Goal: Task Accomplishment & Management: Manage account settings

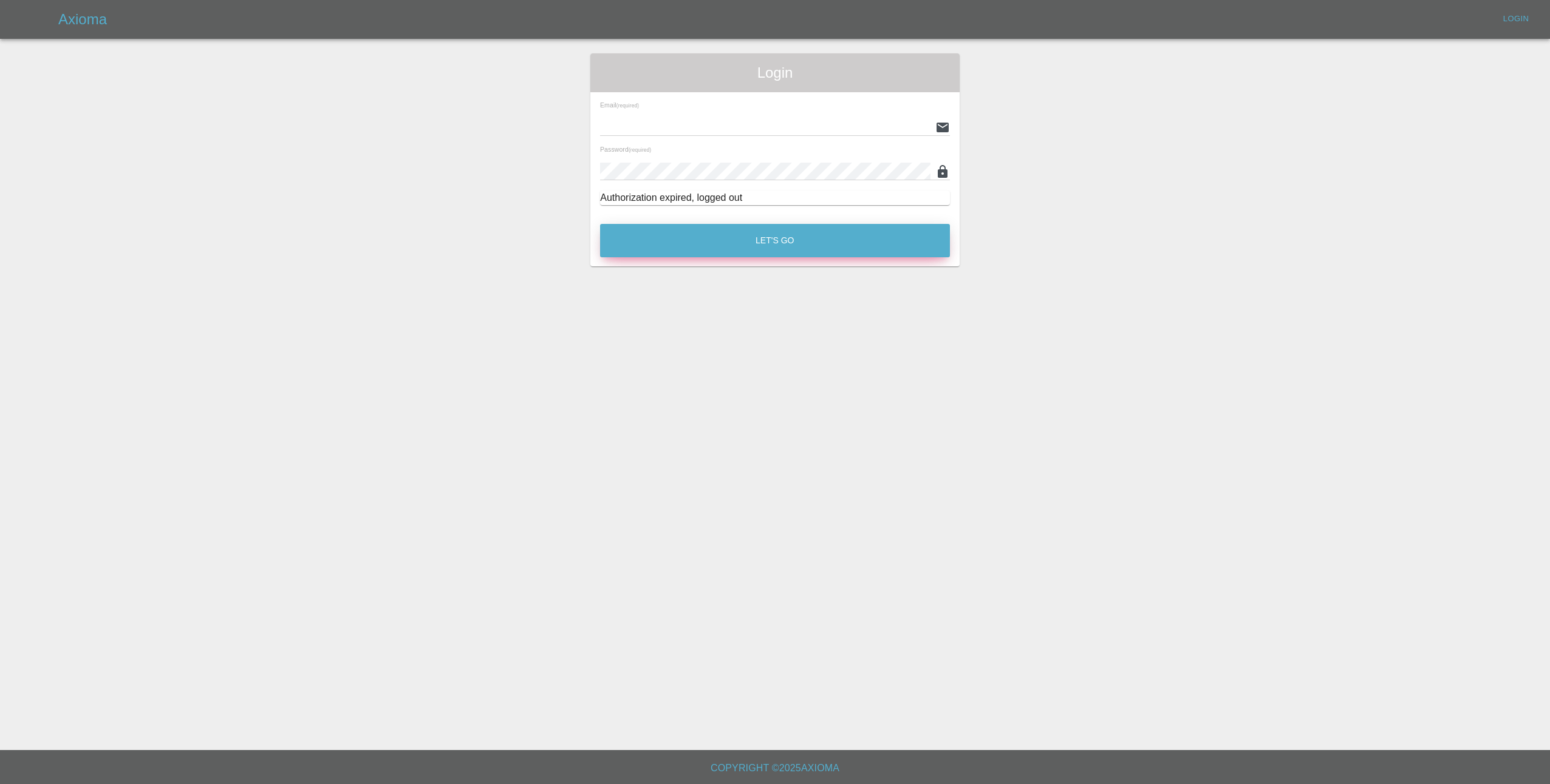
type input "lmfsmartrepairs@outlook.com"
click at [868, 238] on button "Let's Go" at bounding box center [774, 241] width 350 height 34
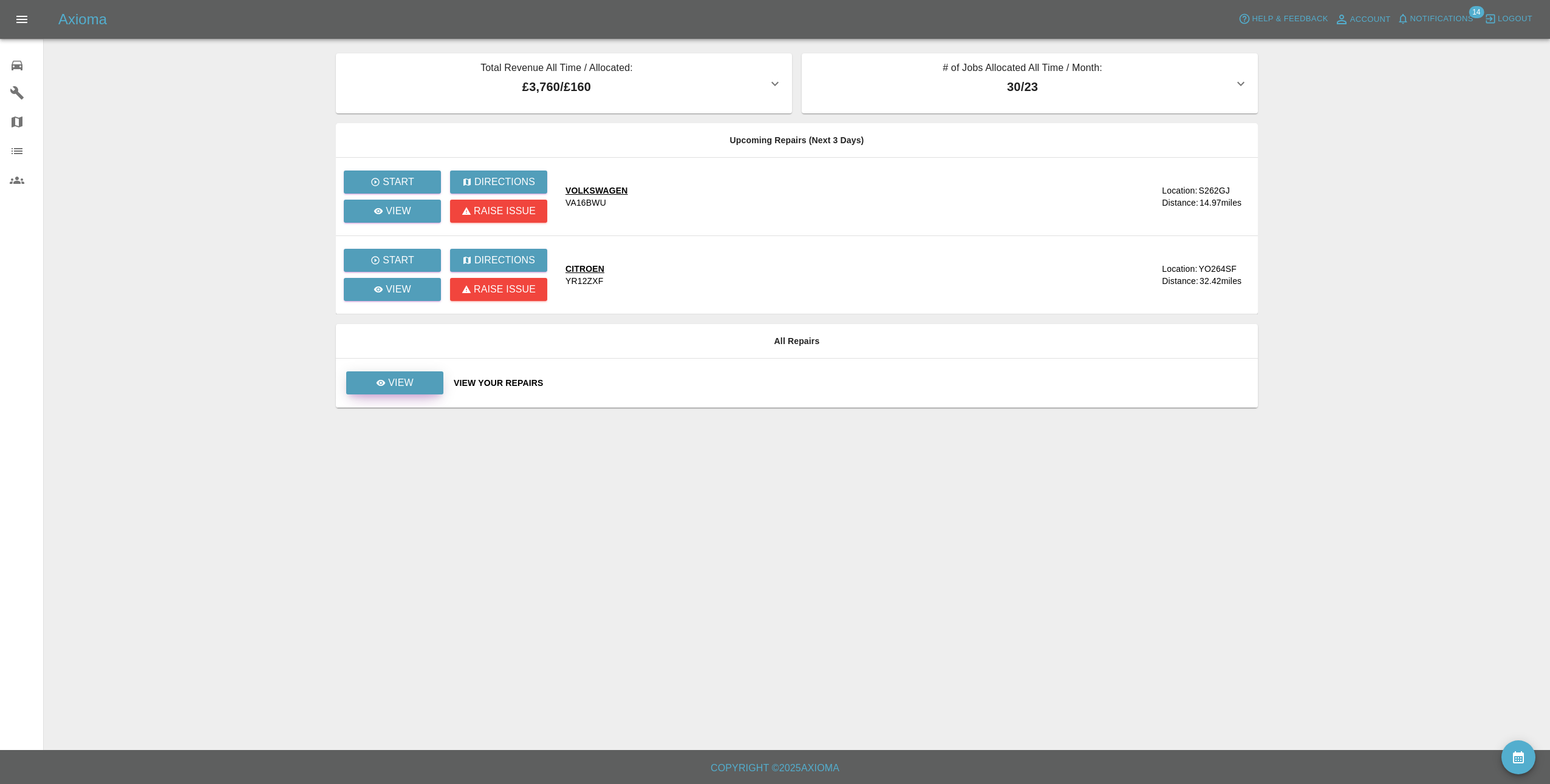
click at [395, 384] on p "View" at bounding box center [401, 383] width 25 height 15
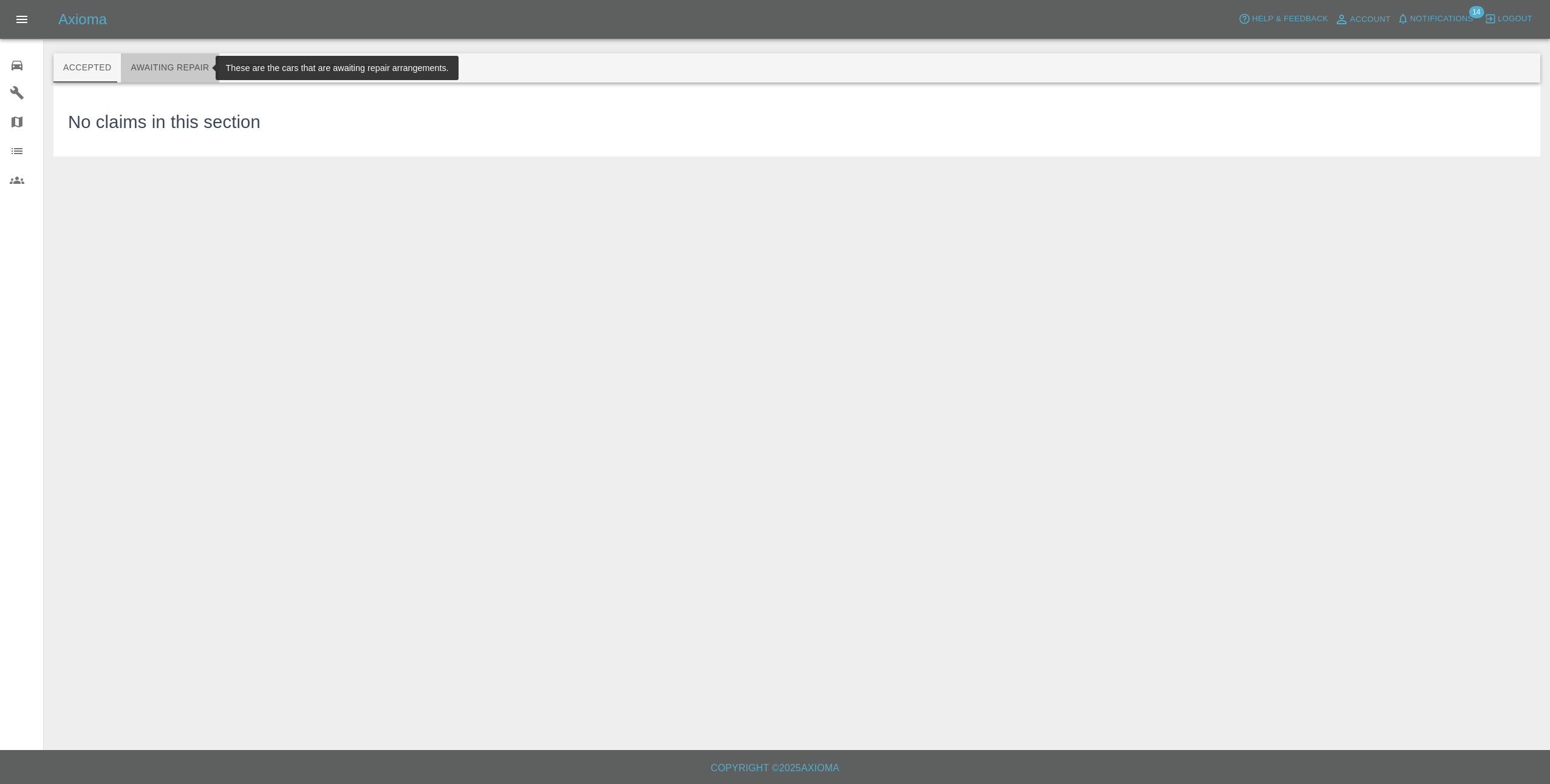
click at [177, 64] on button "Awaiting Repair" at bounding box center [170, 68] width 98 height 29
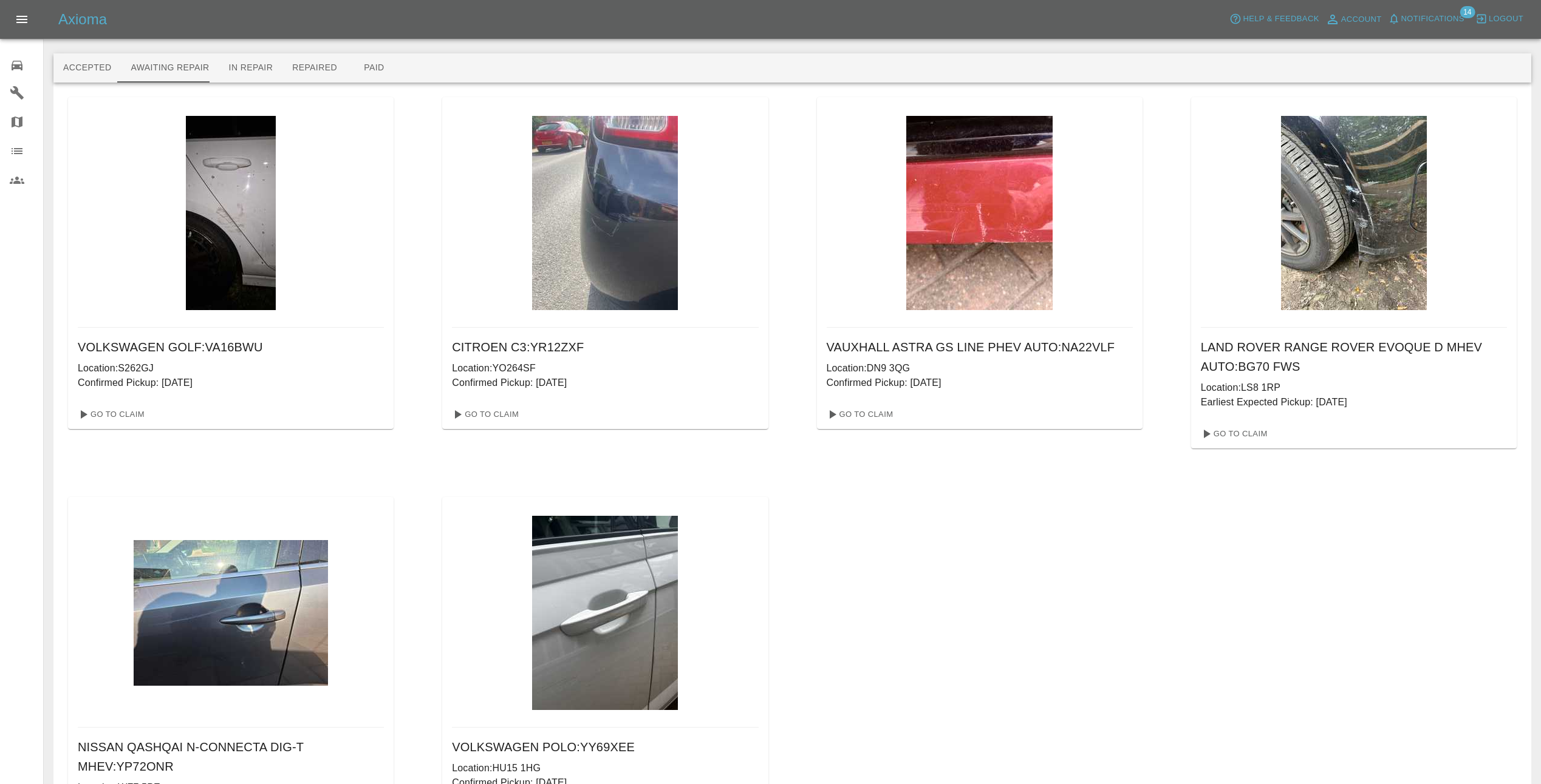
click at [1435, 12] on span "Notifications" at bounding box center [1432, 19] width 63 height 14
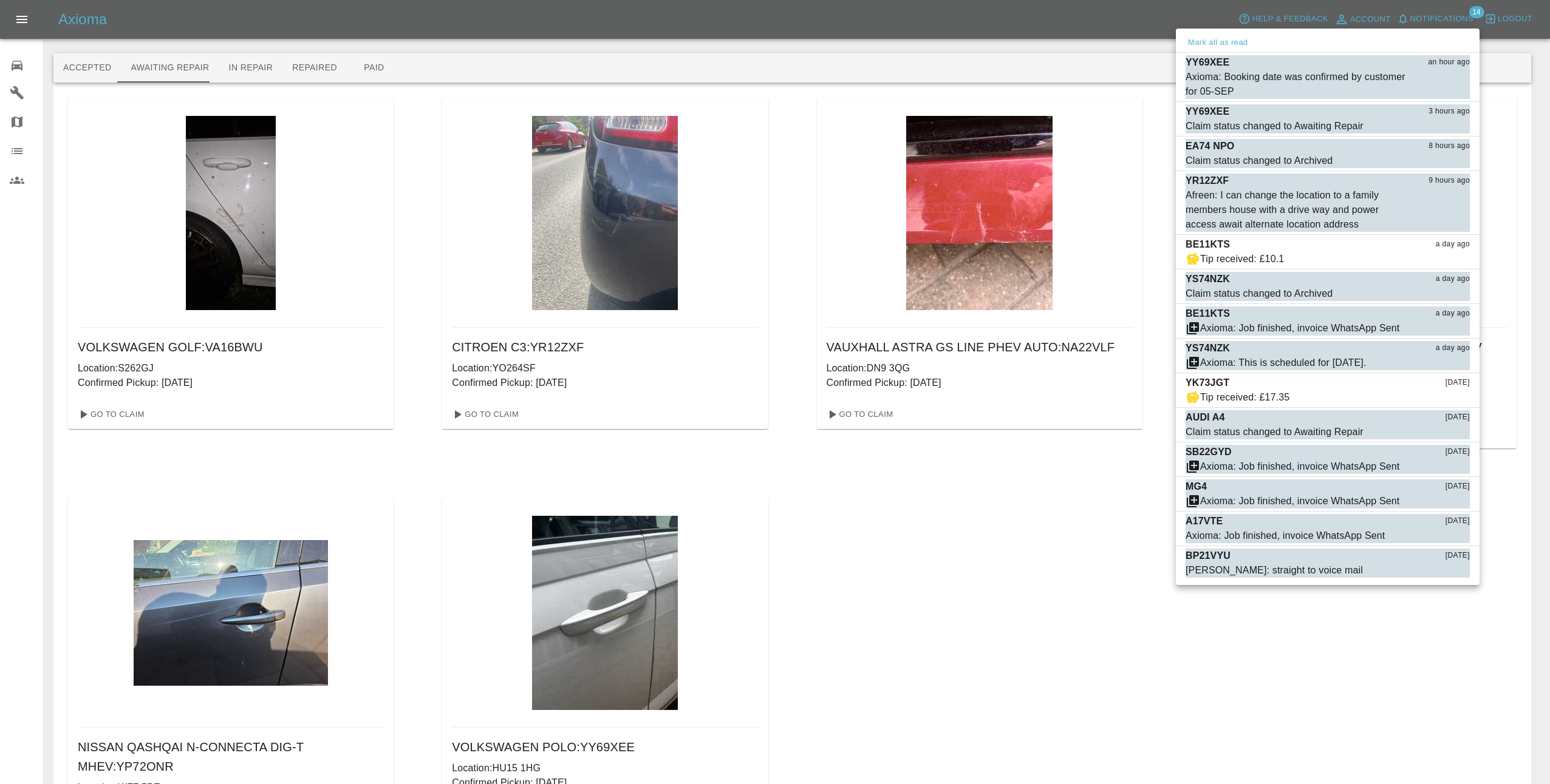
click at [1535, 209] on div at bounding box center [775, 392] width 1550 height 784
